Goal: Information Seeking & Learning: Learn about a topic

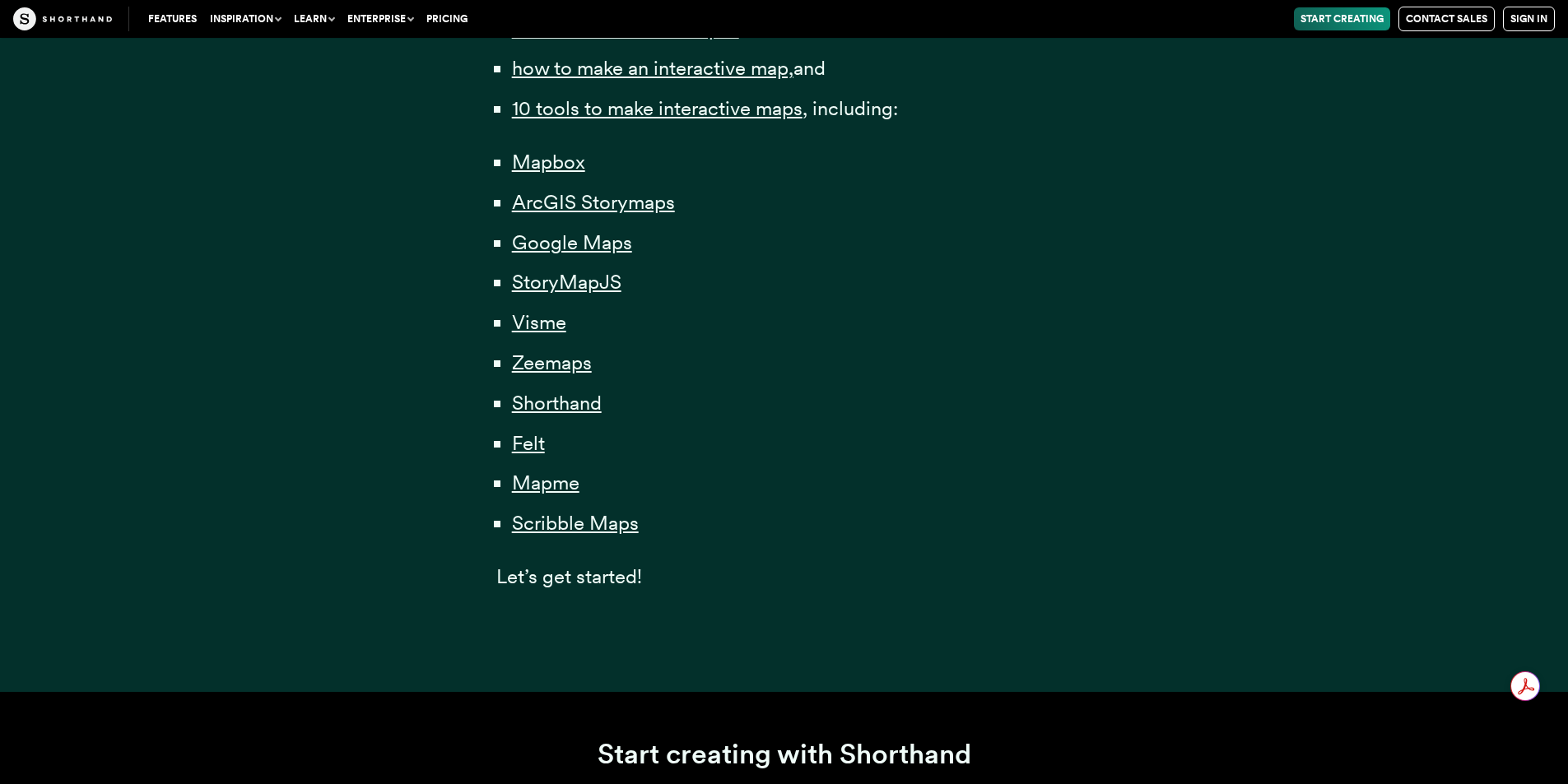
scroll to position [1234, 0]
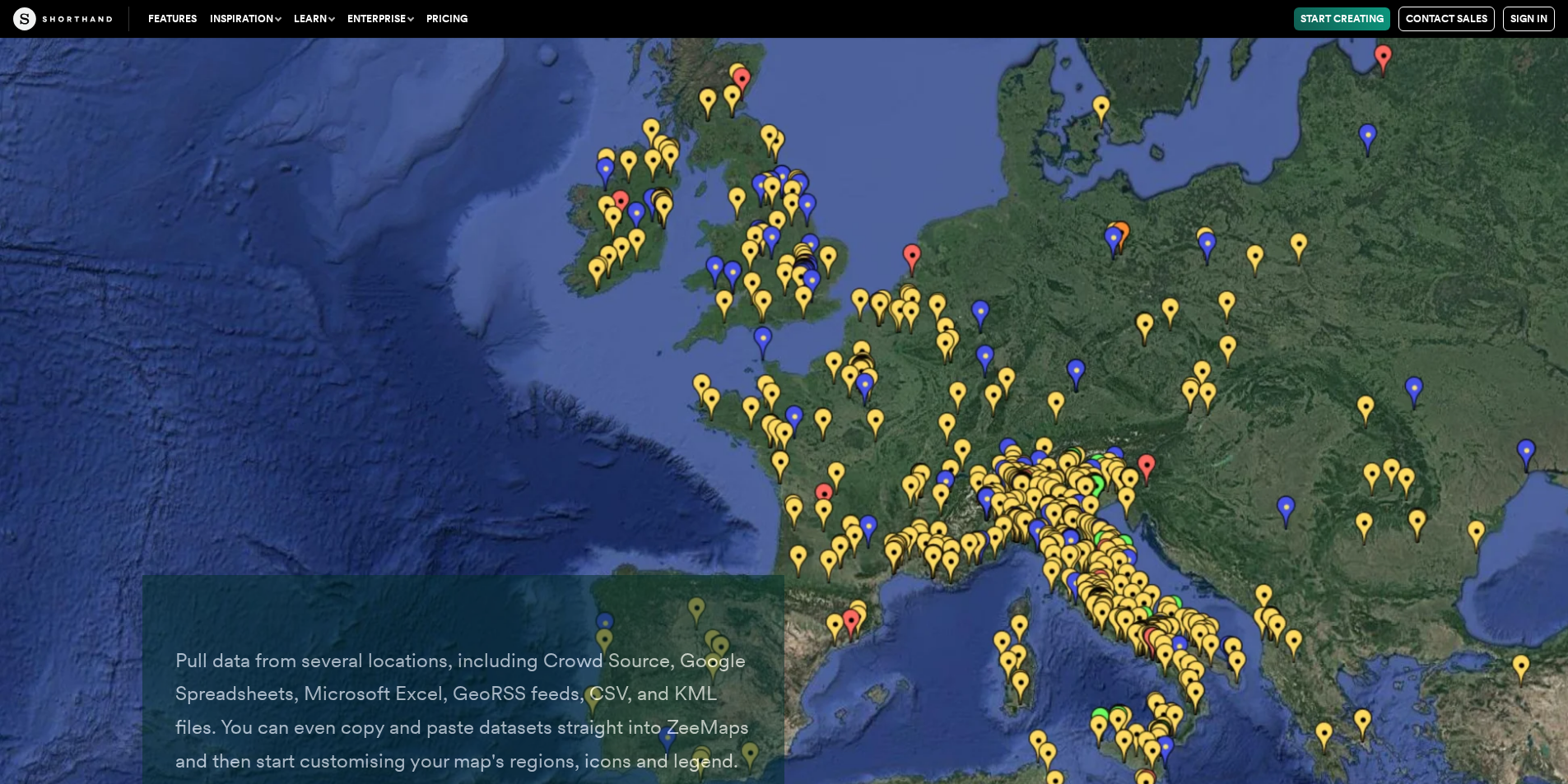
scroll to position [27143, 0]
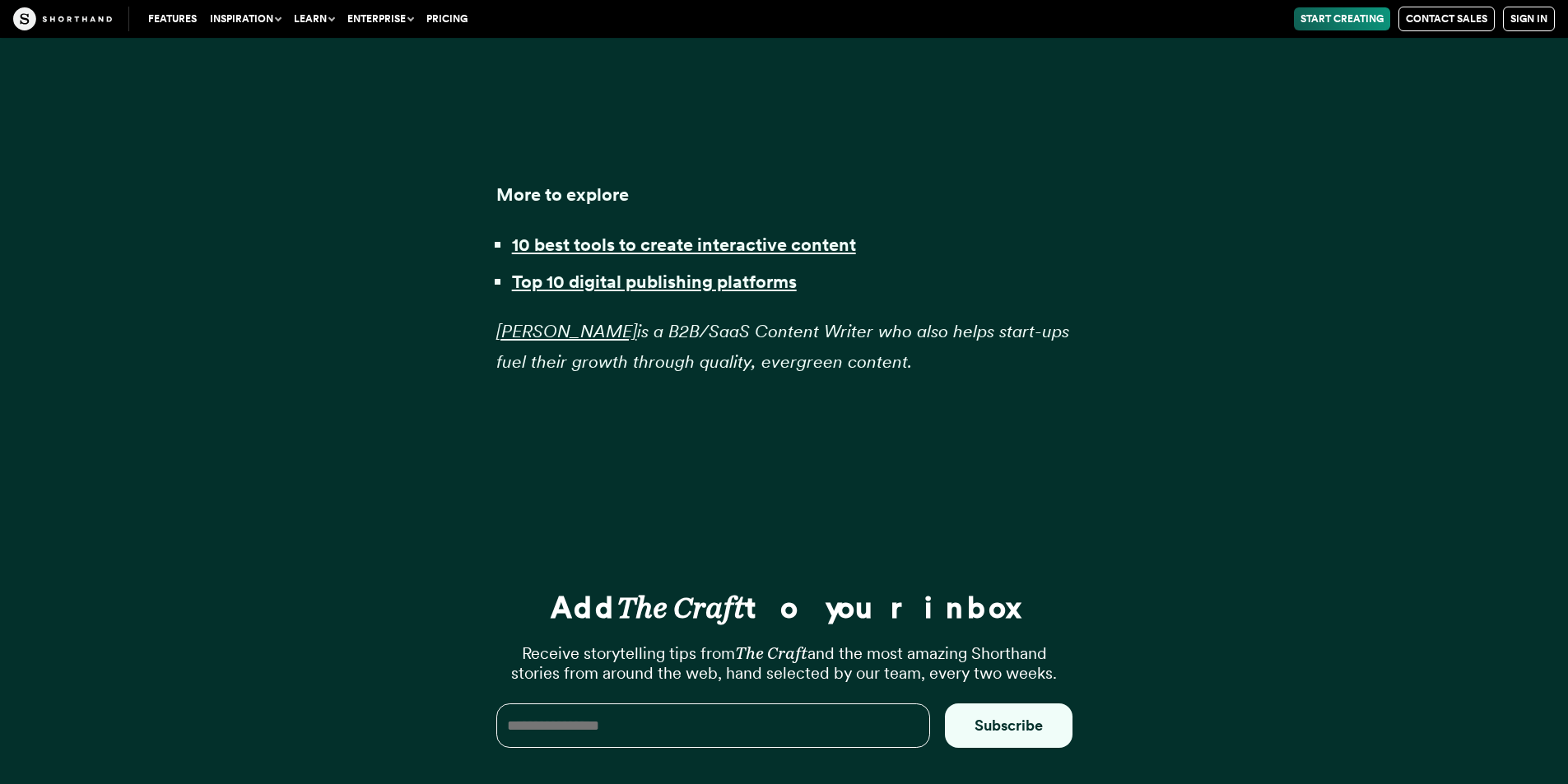
scroll to position [44936, 0]
